Goal: Information Seeking & Learning: Learn about a topic

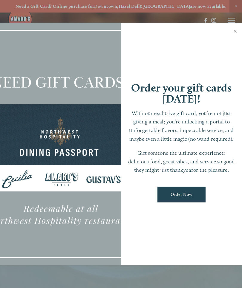
click at [232, 34] on link "Close" at bounding box center [235, 32] width 12 height 17
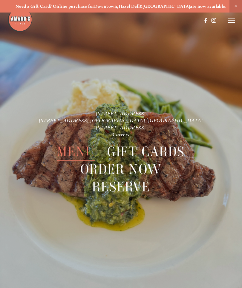
click at [75, 154] on span "Menu" at bounding box center [76, 152] width 38 height 18
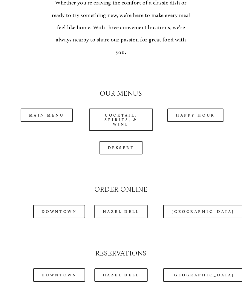
scroll to position [492, 0]
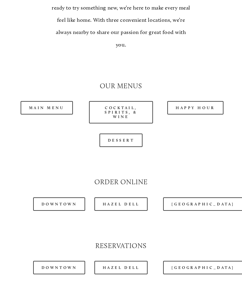
click at [192, 101] on link "Happy Hour" at bounding box center [195, 107] width 56 height 13
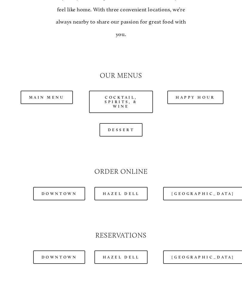
click at [201, 91] on link "Happy Hour" at bounding box center [195, 97] width 56 height 13
click at [39, 91] on link "Main Menu" at bounding box center [47, 97] width 52 height 13
